Goal: Information Seeking & Learning: Check status

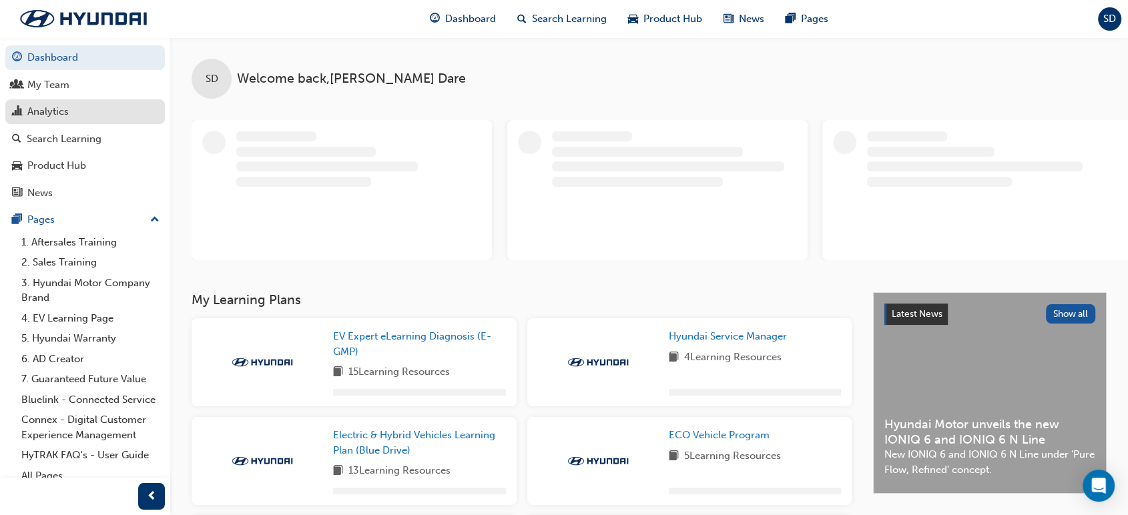
click at [85, 107] on div "Analytics" at bounding box center [85, 111] width 146 height 17
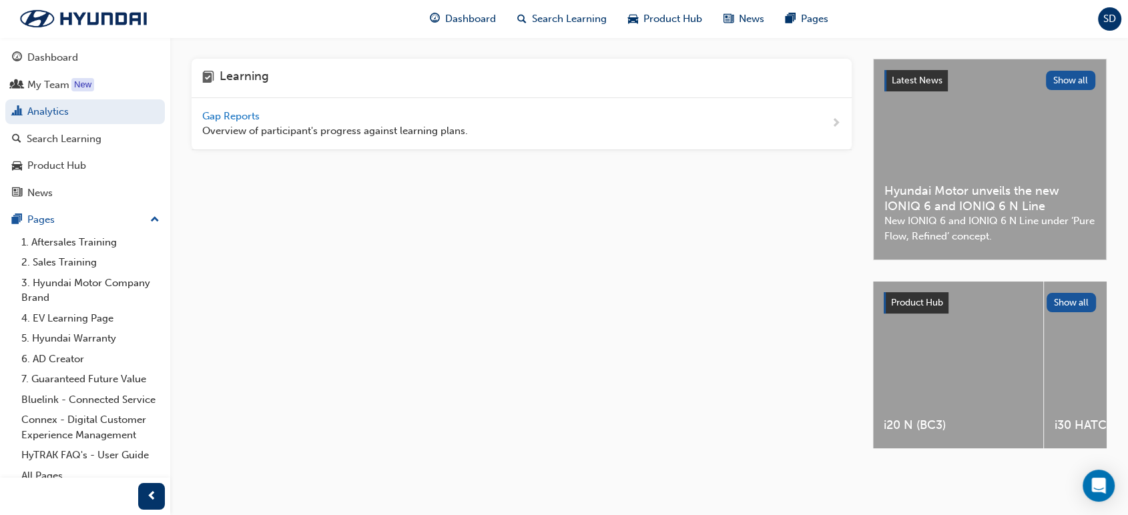
click at [238, 112] on span "Gap Reports" at bounding box center [232, 116] width 60 height 12
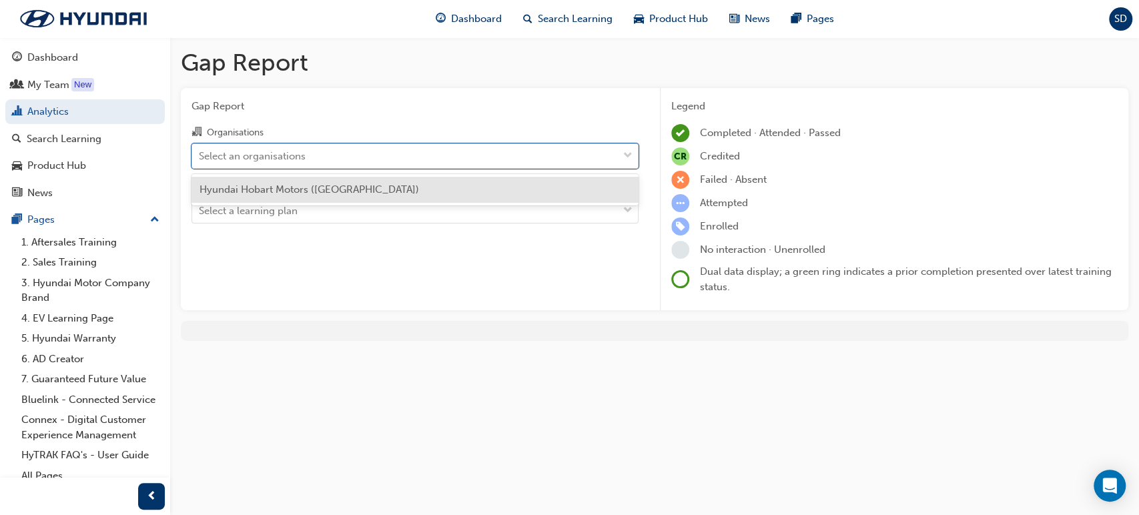
drag, startPoint x: 497, startPoint y: 148, endPoint x: 368, endPoint y: 195, distance: 136.4
click at [368, 195] on body "Your version of Internet Explorer is outdated and not supported. Please upgrade…" at bounding box center [569, 257] width 1139 height 515
click at [368, 195] on div "Hyundai Hobart Motors (Hobart)" at bounding box center [415, 190] width 447 height 26
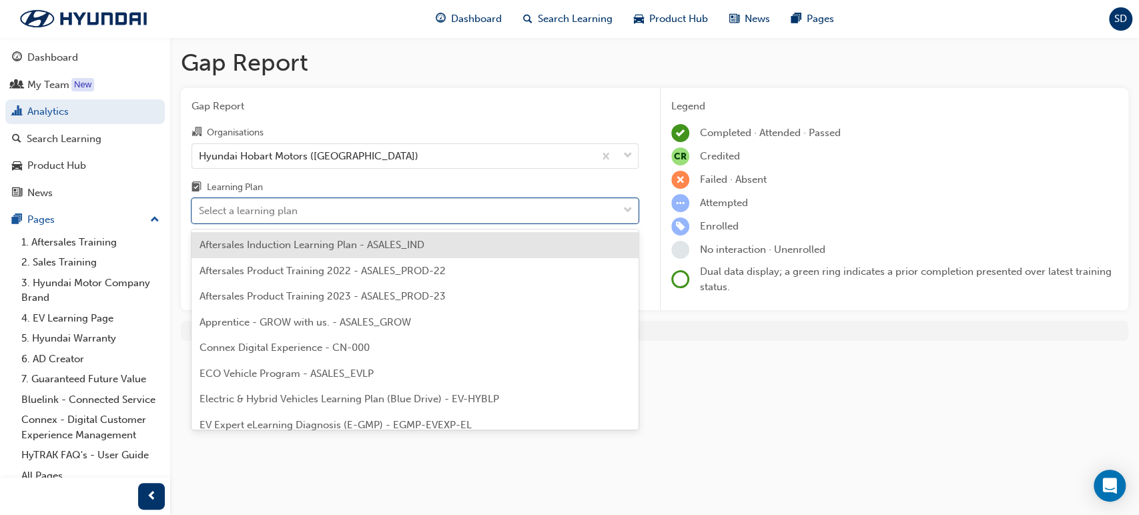
drag, startPoint x: 359, startPoint y: 209, endPoint x: 348, endPoint y: 328, distance: 120.0
click at [348, 328] on body "Your version of Internet Explorer is outdated and not supported. Please upgrade…" at bounding box center [569, 257] width 1139 height 515
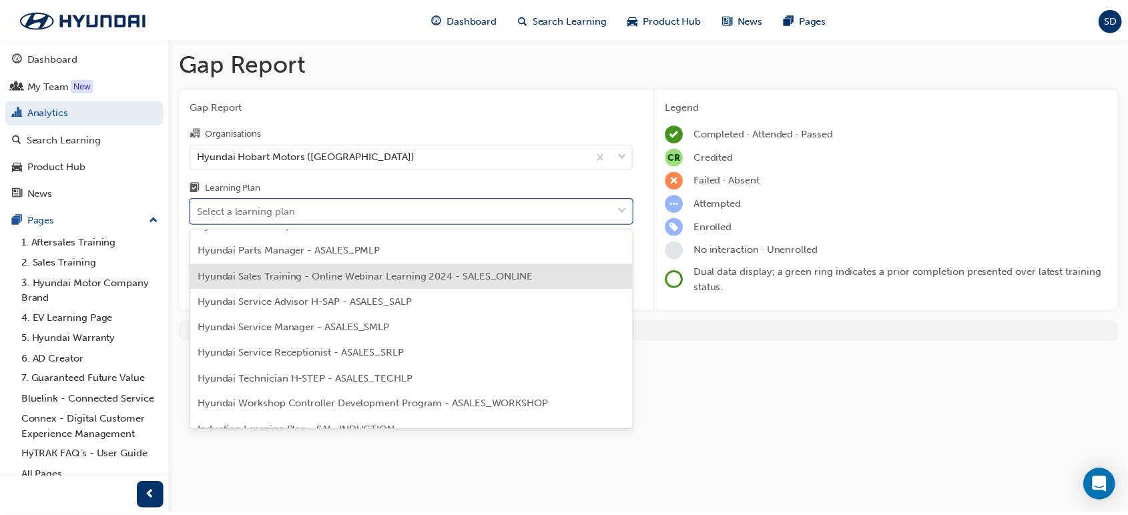
scroll to position [359, 0]
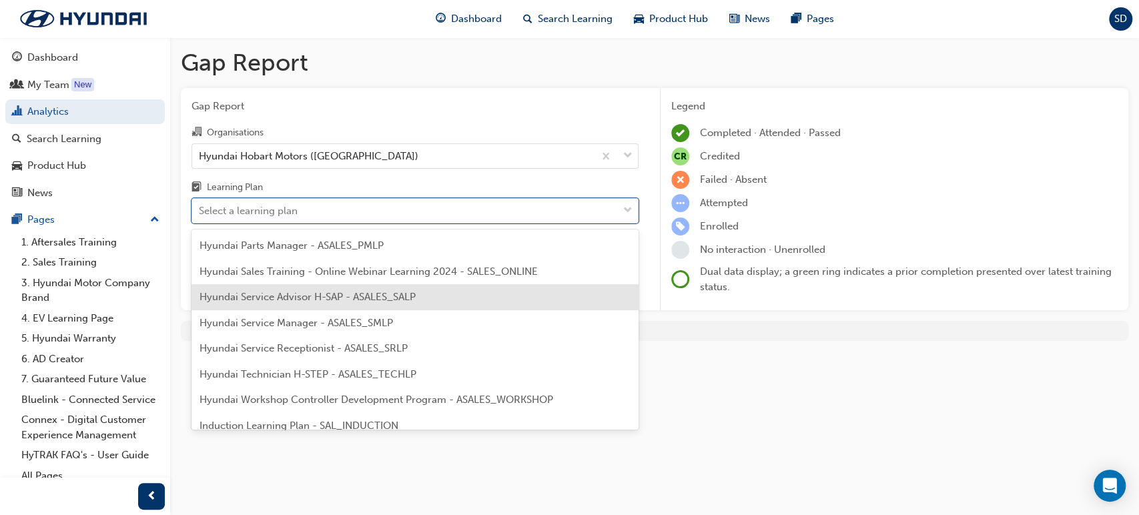
click at [382, 298] on span "Hyundai Service Advisor H-SAP - ASALES_SALP" at bounding box center [308, 297] width 216 height 12
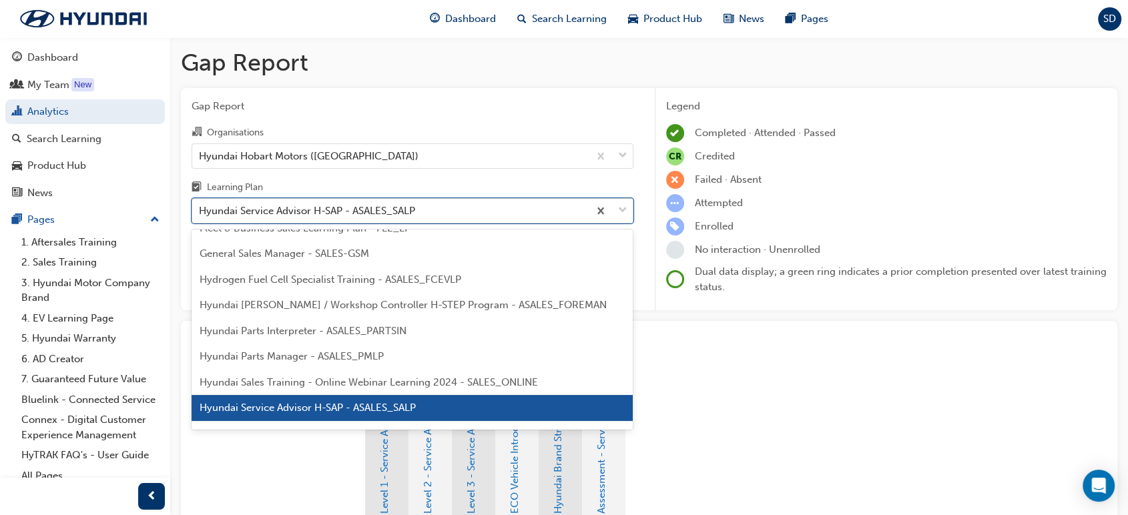
click at [519, 208] on div "Hyundai Service Advisor H-SAP - ASALES_SALP" at bounding box center [390, 211] width 397 height 23
click at [200, 208] on input "Learning Plan option Hyundai Service Advisor H-SAP - ASALES_SALP, selected. opt…" at bounding box center [199, 210] width 1 height 11
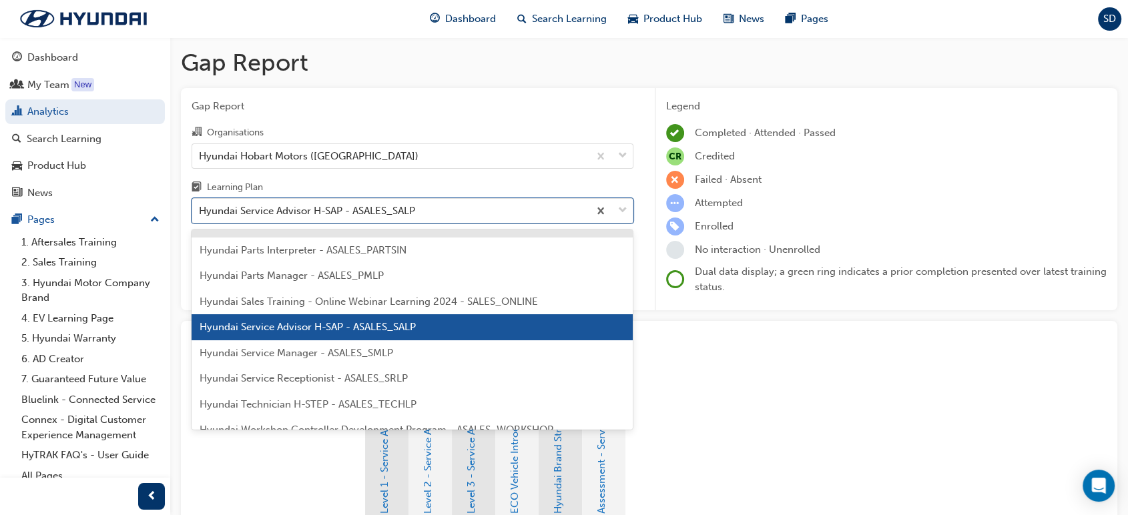
scroll to position [340, 0]
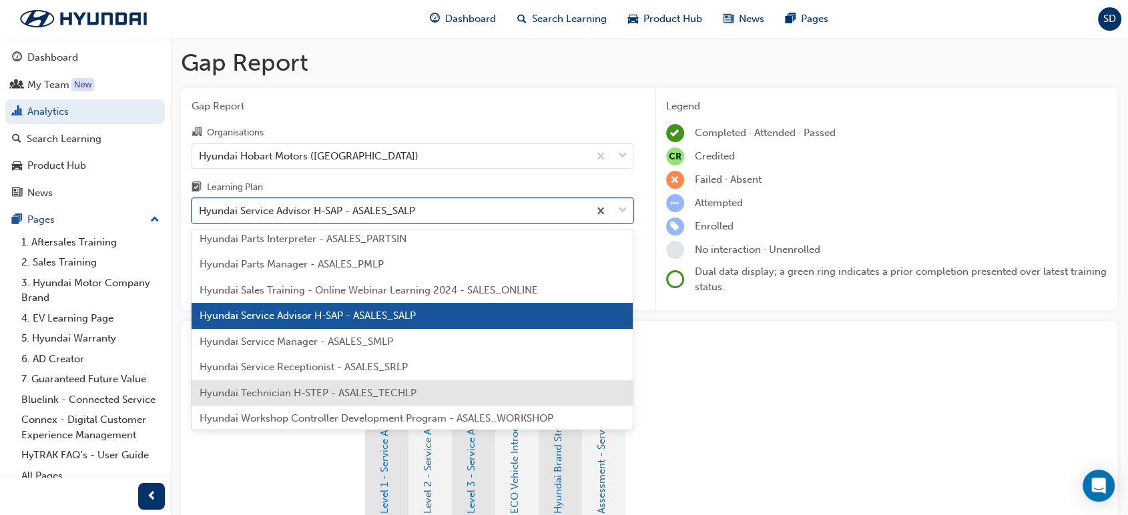
click at [411, 388] on span "Hyundai Technician H-STEP - ASALES_TECHLP" at bounding box center [308, 393] width 217 height 12
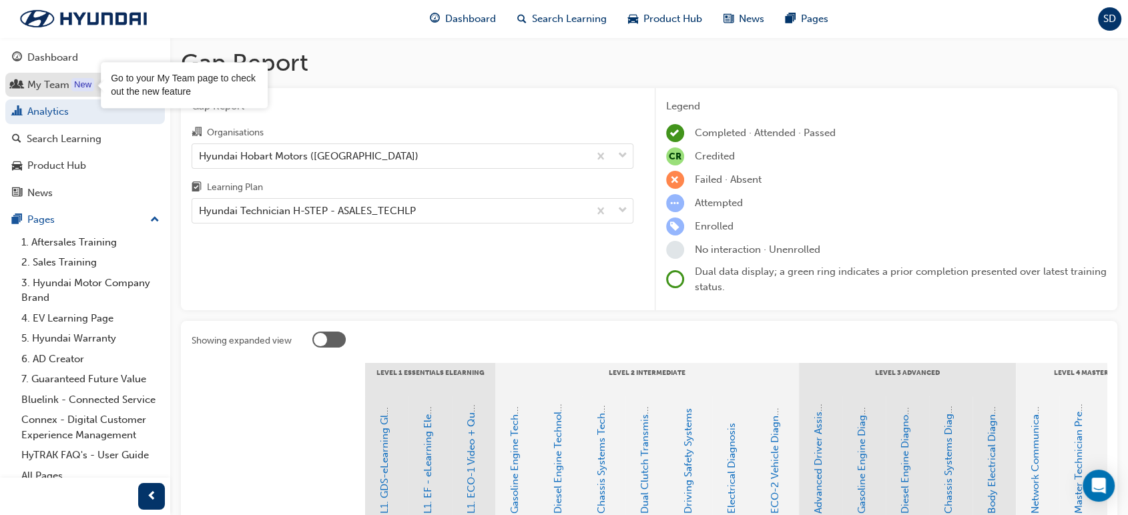
click at [73, 82] on div "New" at bounding box center [82, 84] width 23 height 13
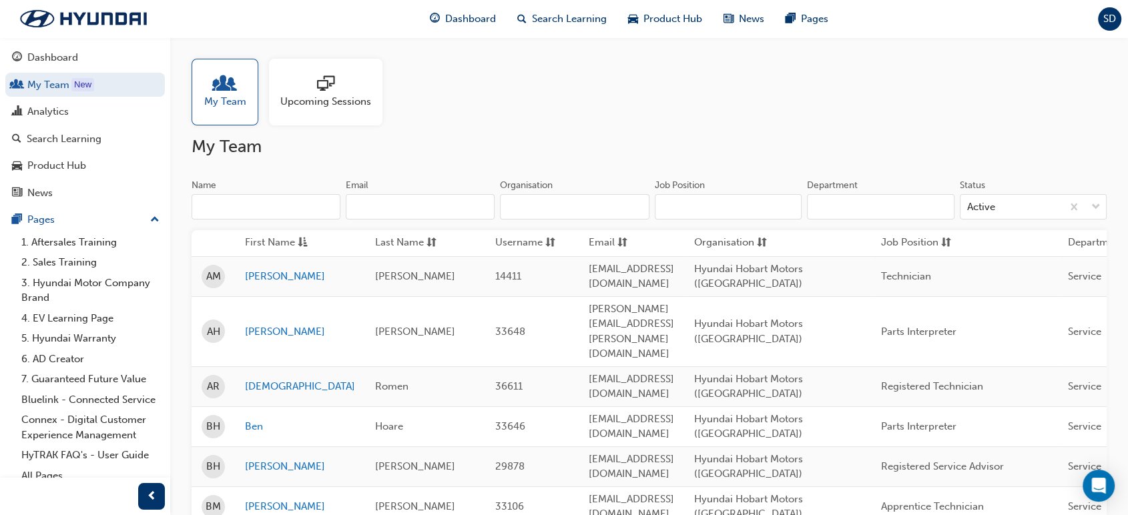
click at [1111, 25] on span "SD" at bounding box center [1109, 18] width 13 height 15
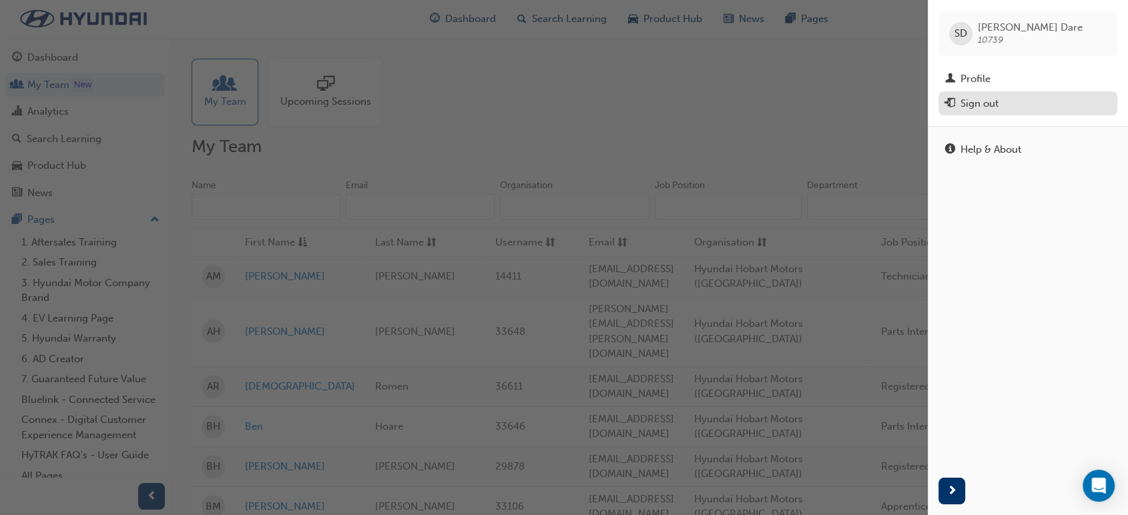
click at [993, 109] on div "Sign out" at bounding box center [980, 103] width 38 height 15
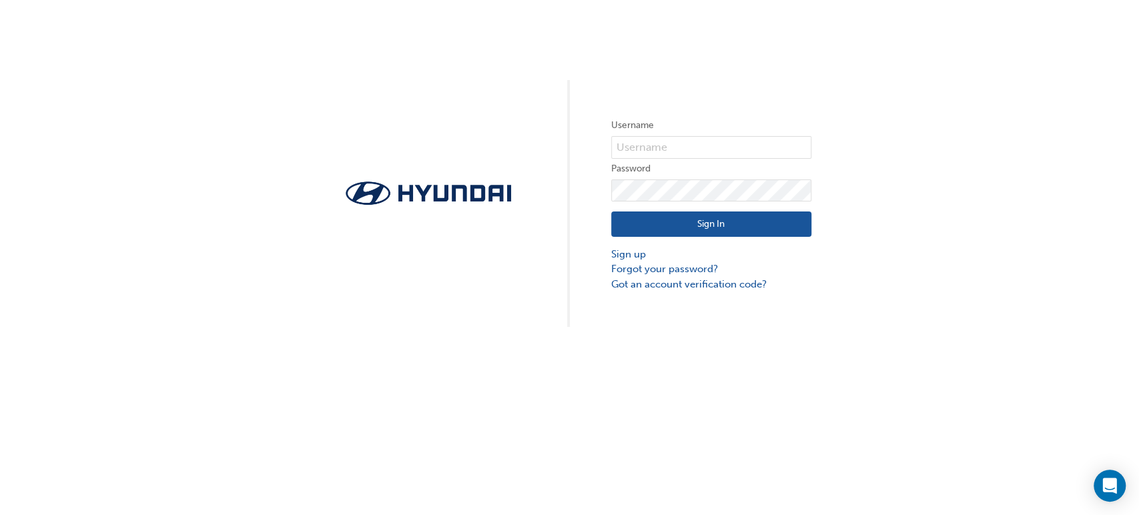
drag, startPoint x: 0, startPoint y: 0, endPoint x: 697, endPoint y: 238, distance: 736.5
click at [697, 238] on div "Sign In Sign up Forgot your password? Got an account verification code?" at bounding box center [711, 247] width 200 height 90
click at [672, 150] on input "text" at bounding box center [711, 147] width 200 height 23
type input "10739"
click at [700, 225] on button "Sign In" at bounding box center [711, 224] width 200 height 25
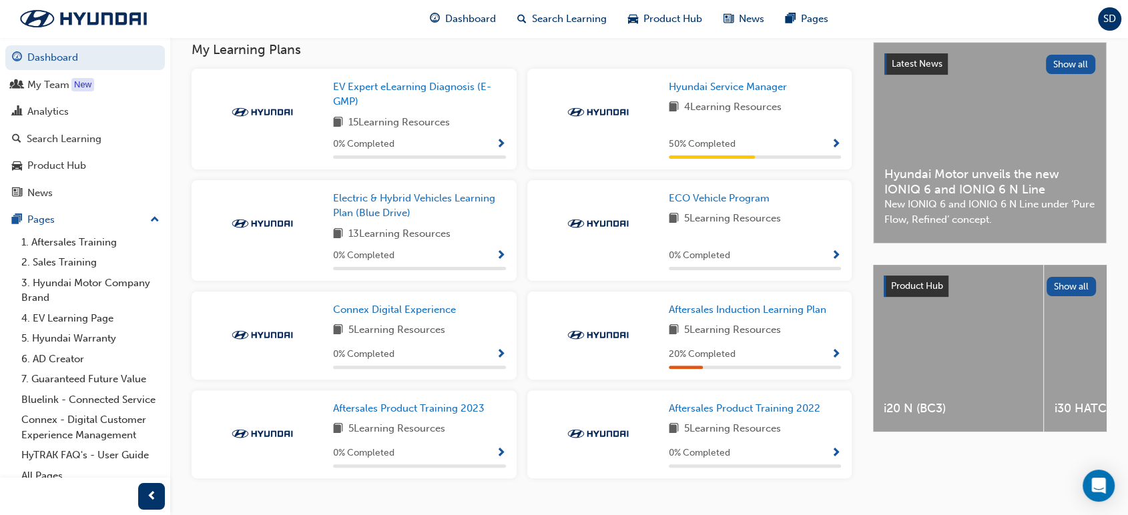
scroll to position [300, 0]
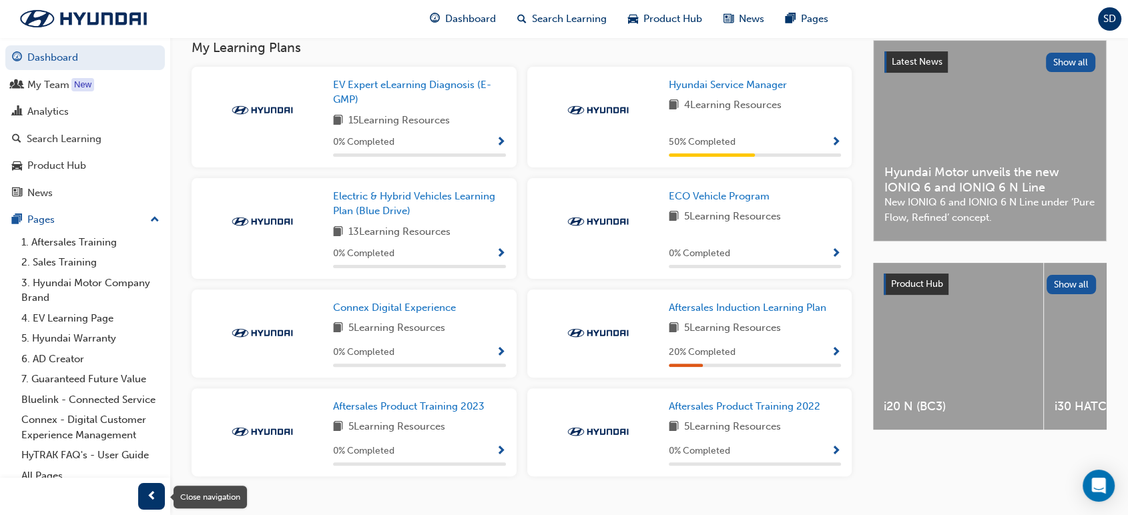
click at [158, 493] on div "button" at bounding box center [151, 496] width 27 height 27
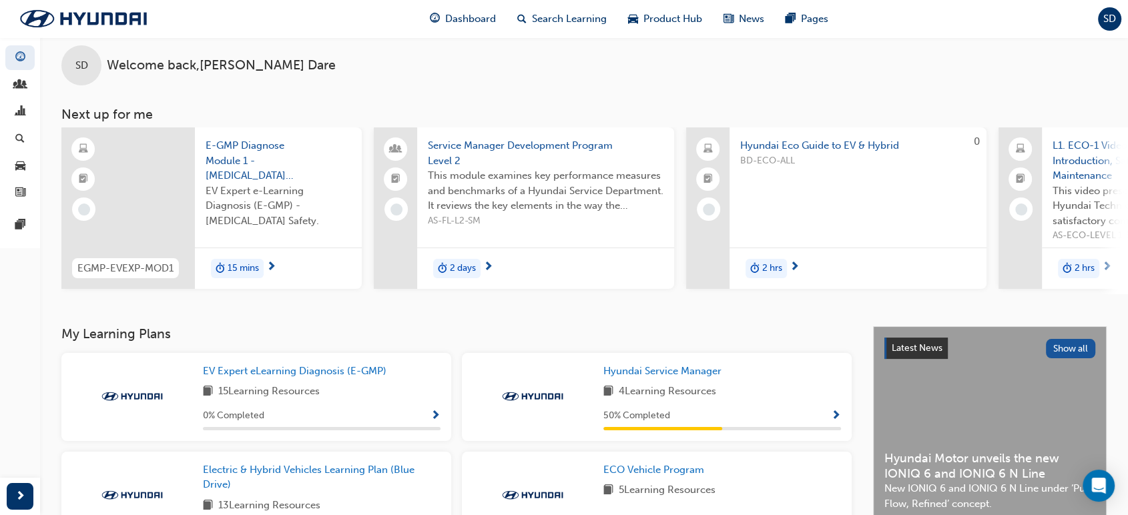
scroll to position [15, 0]
